Goal: Information Seeking & Learning: Understand process/instructions

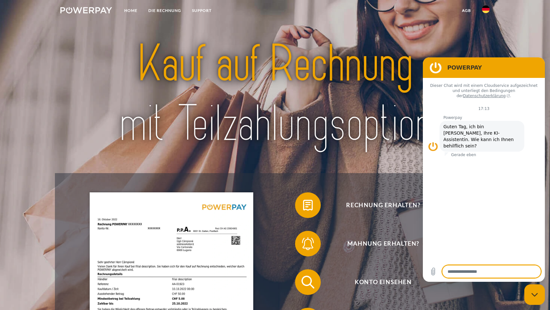
click at [87, 10] on img at bounding box center [86, 10] width 52 height 6
click at [133, 10] on link "Home" at bounding box center [131, 11] width 24 height 12
click at [165, 11] on link "DIE RECHNUNG" at bounding box center [165, 11] width 44 height 12
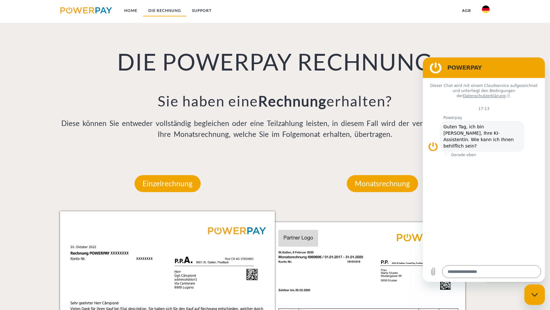
scroll to position [478, 0]
click at [433, 67] on figure at bounding box center [435, 67] width 13 height 13
drag, startPoint x: 530, startPoint y: 65, endPoint x: 534, endPoint y: 80, distance: 15.1
click at [537, 72] on h2 "POWERPAY" at bounding box center [492, 68] width 91 height 8
click at [489, 59] on section "POWERPAY" at bounding box center [484, 67] width 122 height 21
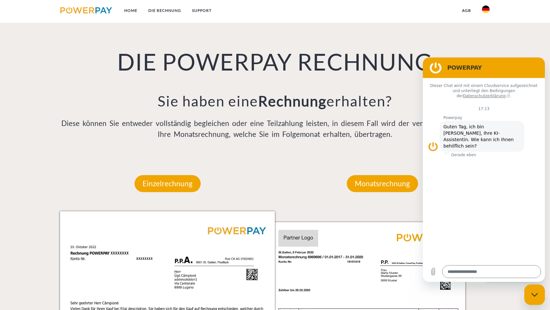
click at [435, 67] on figure at bounding box center [435, 67] width 13 height 13
click at [485, 66] on h2 "POWERPAY" at bounding box center [492, 68] width 91 height 8
drag, startPoint x: 463, startPoint y: 70, endPoint x: 497, endPoint y: 69, distance: 33.7
click at [497, 69] on h2 "POWERPAY" at bounding box center [492, 68] width 91 height 8
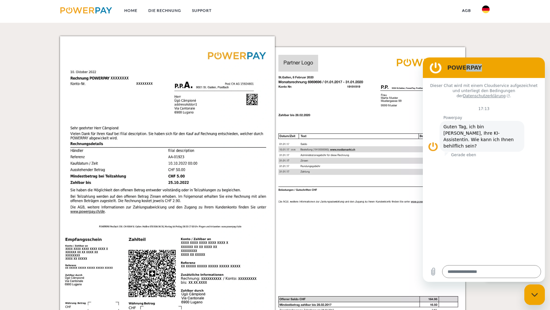
scroll to position [578, 0]
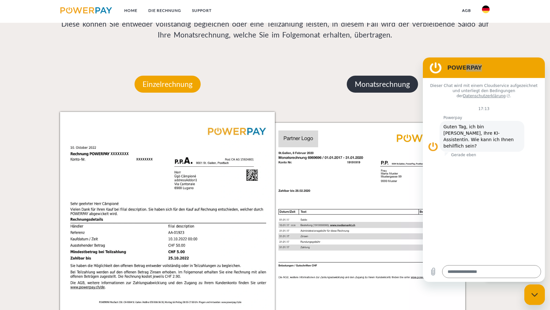
click at [389, 82] on p "Monatsrechnung" at bounding box center [382, 84] width 71 height 17
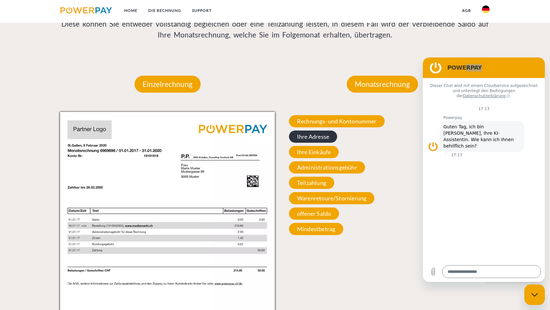
click at [306, 137] on span "Ihre Adresse" at bounding box center [313, 137] width 48 height 12
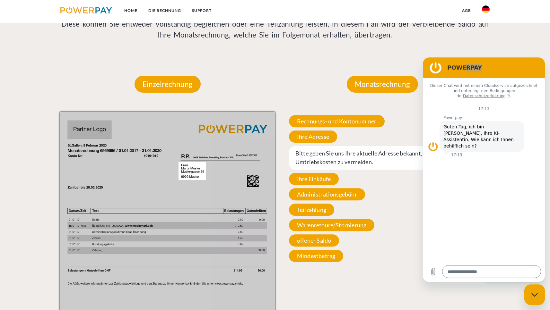
click at [313, 157] on span "Bitte geben Sie uns Ihre aktuelle Adresse bekannt, um Umtriebskosten zu vermeid…" at bounding box center [382, 158] width 187 height 24
click at [314, 180] on span "Ihre Einkäufe" at bounding box center [314, 179] width 50 height 12
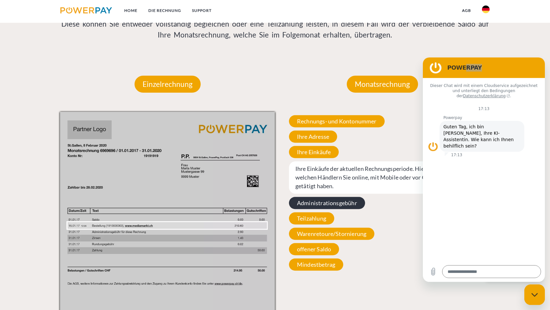
click at [309, 209] on span "Administrationsgebühr" at bounding box center [327, 203] width 76 height 12
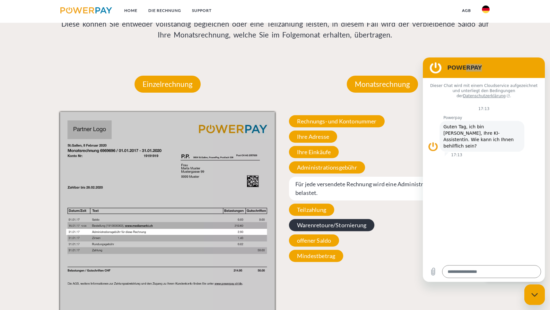
click at [304, 228] on span "Warenretoure/Stornierung" at bounding box center [331, 225] width 85 height 12
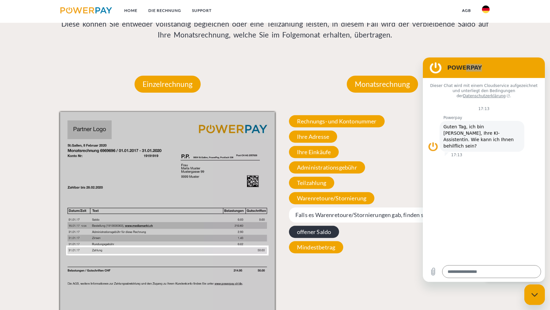
click at [308, 234] on span "offener Saldo" at bounding box center [314, 232] width 50 height 12
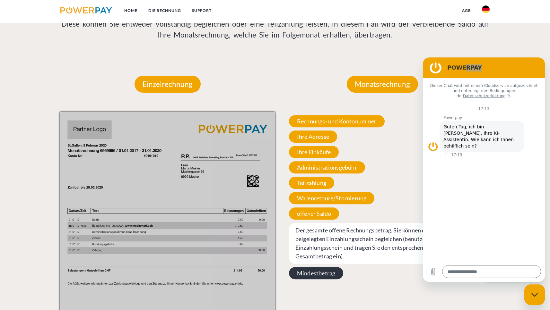
click at [306, 277] on span "Mindestbetrag" at bounding box center [316, 273] width 54 height 12
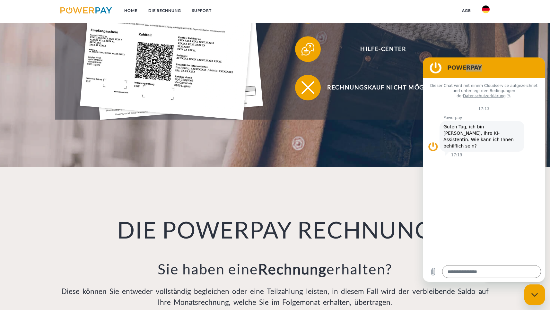
scroll to position [141, 0]
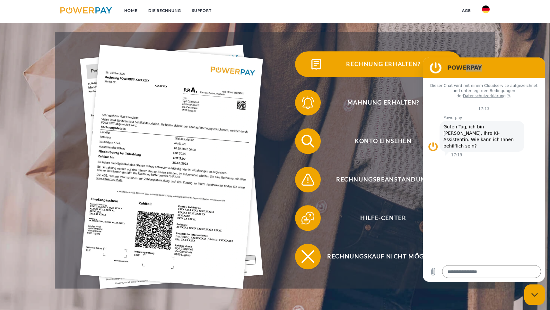
click at [360, 64] on span "Rechnung erhalten?" at bounding box center [383, 64] width 157 height 26
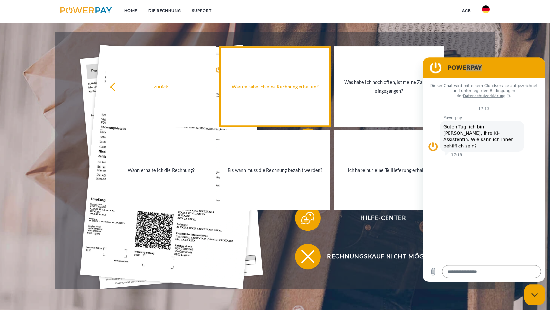
click at [250, 87] on div "Warum habe ich eine Rechnung erhalten?" at bounding box center [274, 86] width 103 height 9
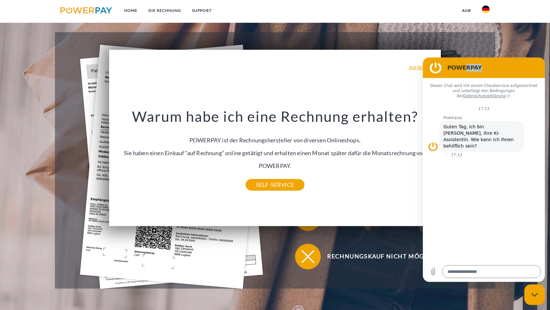
click at [435, 67] on figure at bounding box center [435, 67] width 13 height 13
click at [433, 66] on figure at bounding box center [435, 67] width 13 height 13
click at [433, 69] on figure at bounding box center [435, 67] width 13 height 13
click at [535, 293] on icon "Messaging-Fenster schließen" at bounding box center [534, 295] width 7 height 4
type textarea "*"
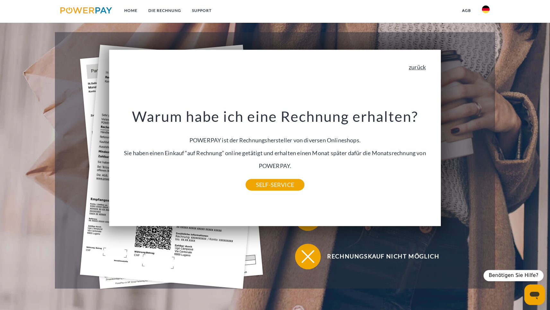
click at [421, 69] on link "zurück" at bounding box center [416, 67] width 17 height 6
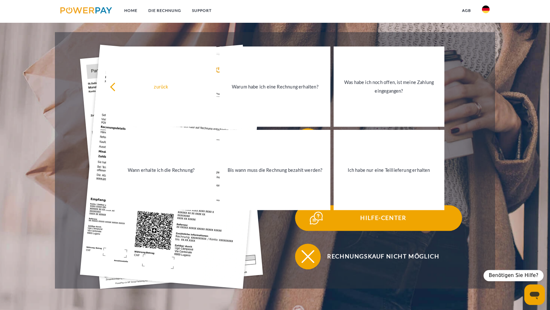
scroll to position [109, 0]
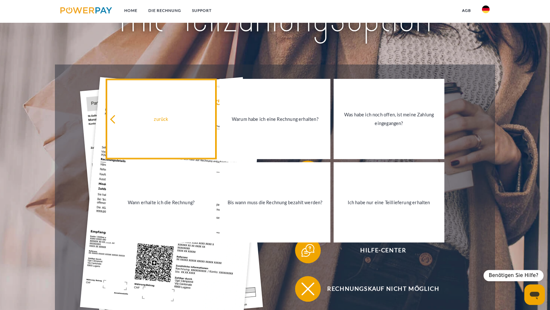
click at [112, 121] on icon at bounding box center [114, 119] width 9 height 9
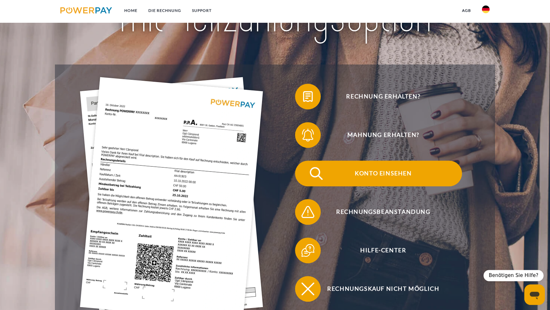
click at [358, 176] on span "Konto einsehen" at bounding box center [383, 174] width 157 height 26
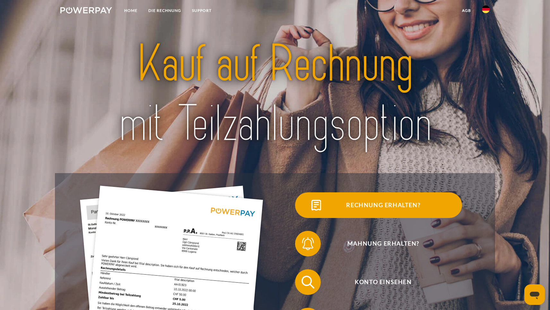
click at [356, 207] on span "Rechnung erhalten?" at bounding box center [383, 206] width 157 height 26
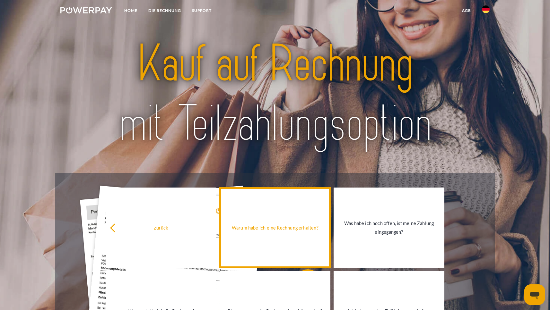
click at [277, 230] on div "Warum habe ich eine Rechnung erhalten?" at bounding box center [274, 227] width 103 height 9
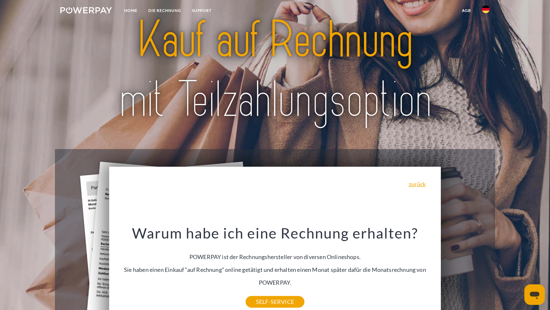
scroll to position [90, 0]
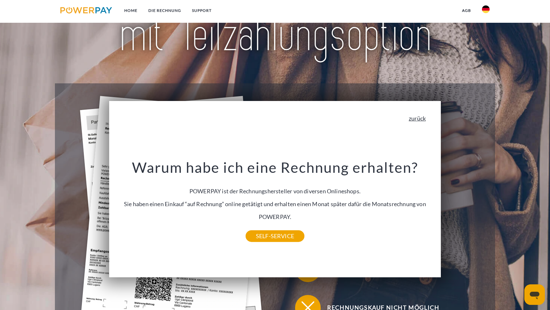
click at [425, 120] on link "zurück" at bounding box center [416, 119] width 17 height 6
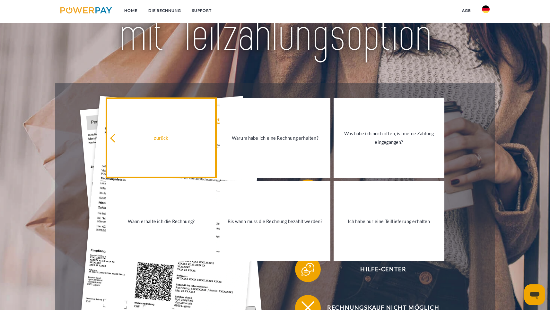
click at [113, 139] on icon at bounding box center [114, 138] width 9 height 9
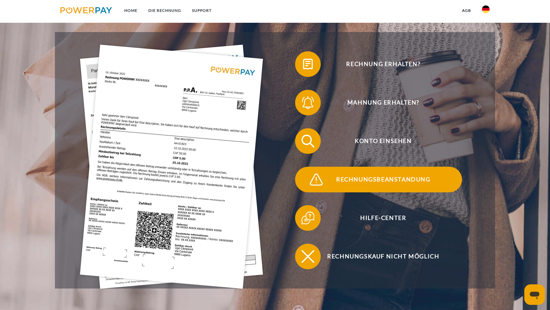
scroll to position [172, 0]
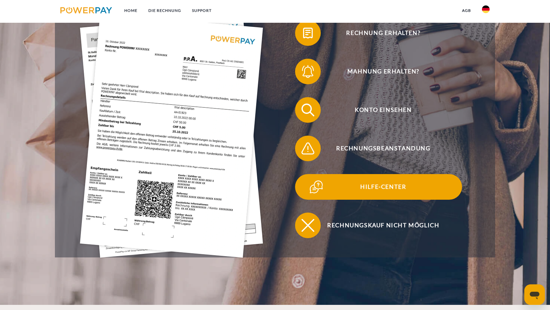
click at [385, 189] on span "Hilfe-Center" at bounding box center [383, 187] width 157 height 26
